Goal: Task Accomplishment & Management: Use online tool/utility

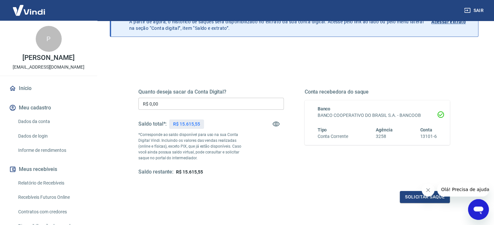
scroll to position [54, 0]
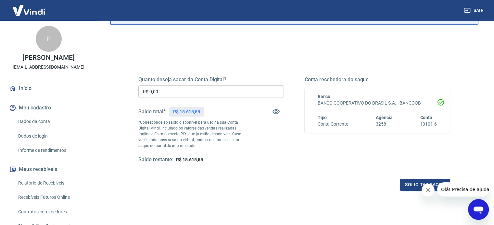
click at [186, 87] on input "R$ 0,00" at bounding box center [210, 92] width 145 height 12
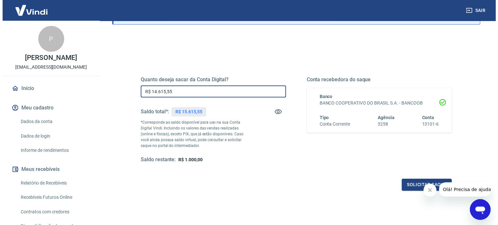
scroll to position [95, 0]
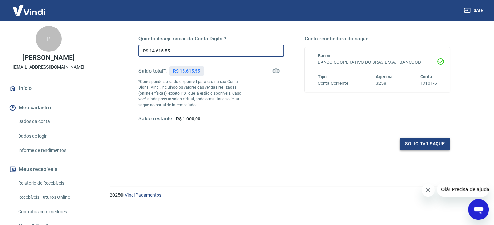
type input "R$ 14.615,55"
click at [416, 146] on button "Solicitar saque" at bounding box center [424, 144] width 50 height 12
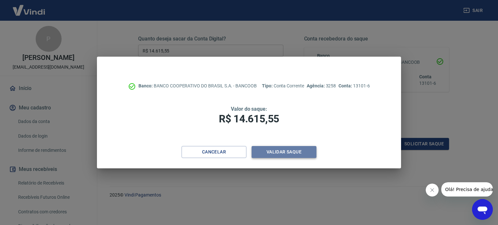
click at [303, 152] on button "Validar saque" at bounding box center [284, 152] width 65 height 12
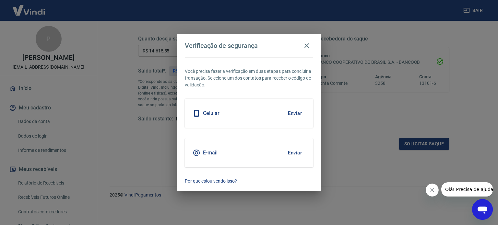
click at [289, 113] on button "Enviar" at bounding box center [295, 114] width 21 height 14
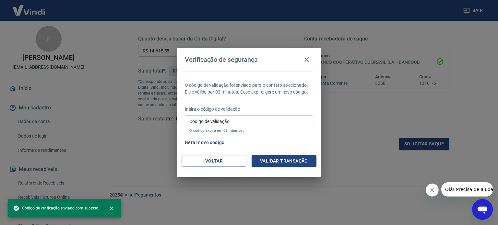
click at [221, 121] on input "Código de validação" at bounding box center [249, 122] width 128 height 12
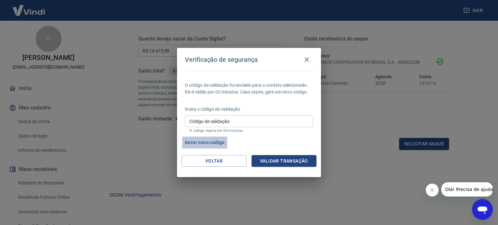
click at [204, 145] on button "Gerar novo código" at bounding box center [204, 143] width 45 height 12
click at [241, 119] on input "Código de validação" at bounding box center [249, 122] width 128 height 12
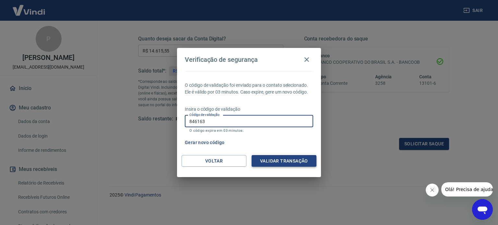
type input "846163"
click at [277, 159] on button "Validar transação" at bounding box center [284, 161] width 65 height 12
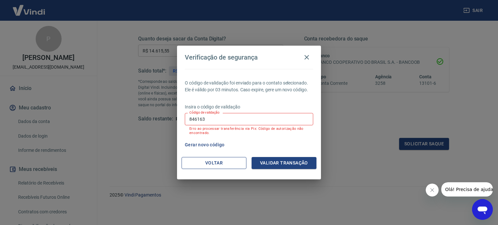
click at [205, 162] on button "Voltar" at bounding box center [214, 163] width 65 height 12
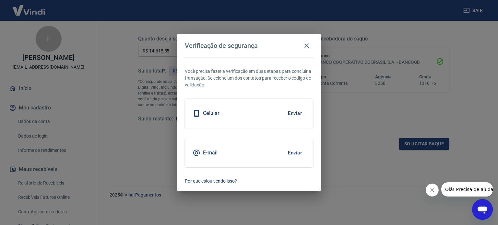
click at [295, 114] on button "Enviar" at bounding box center [295, 114] width 21 height 14
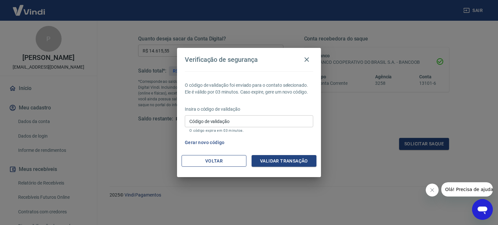
click at [212, 160] on button "Voltar" at bounding box center [214, 161] width 65 height 12
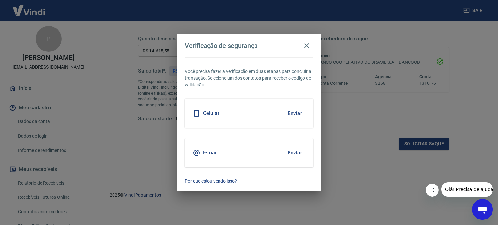
click at [296, 154] on button "Enviar" at bounding box center [295, 153] width 21 height 14
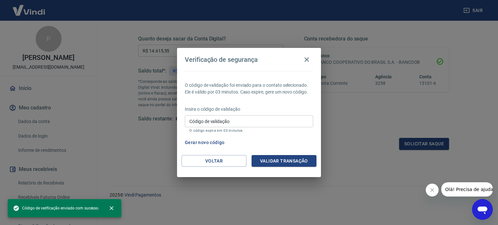
click at [238, 124] on input "Código de validação" at bounding box center [249, 122] width 128 height 12
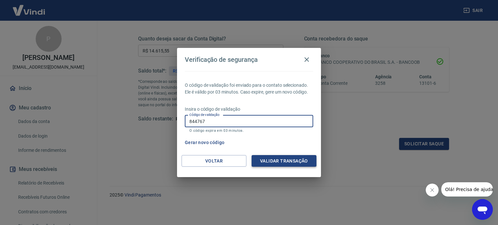
type input "844767"
click at [258, 162] on button "Validar transação" at bounding box center [284, 161] width 65 height 12
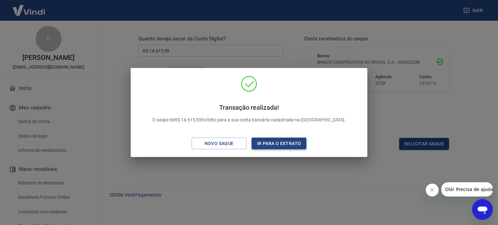
click at [293, 147] on button "Ir para o extrato" at bounding box center [279, 144] width 55 height 12
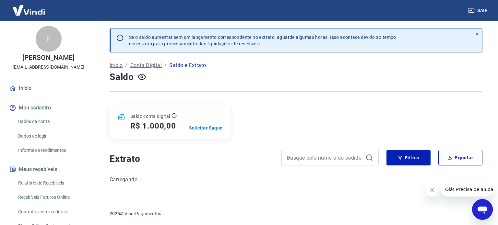
click at [30, 96] on link "Início" at bounding box center [48, 88] width 81 height 14
